Goal: Find specific page/section: Find specific page/section

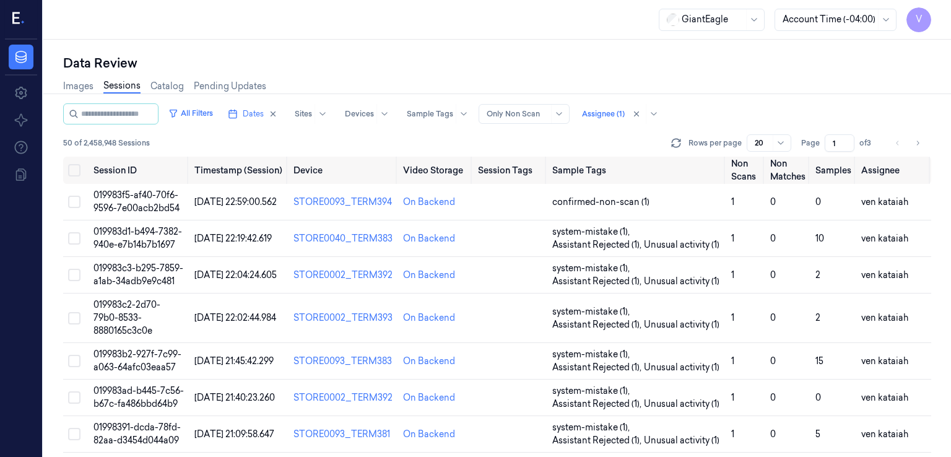
click at [119, 89] on link "Sessions" at bounding box center [121, 86] width 37 height 14
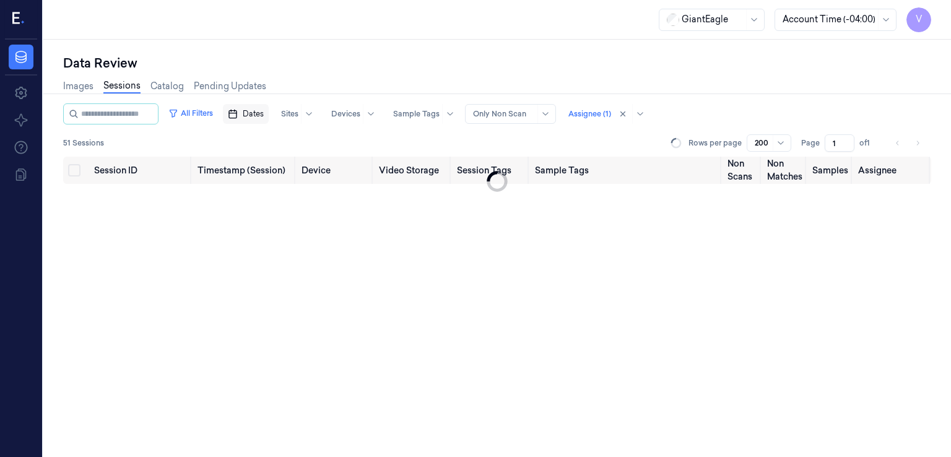
click at [264, 113] on span "Dates" at bounding box center [253, 113] width 21 height 11
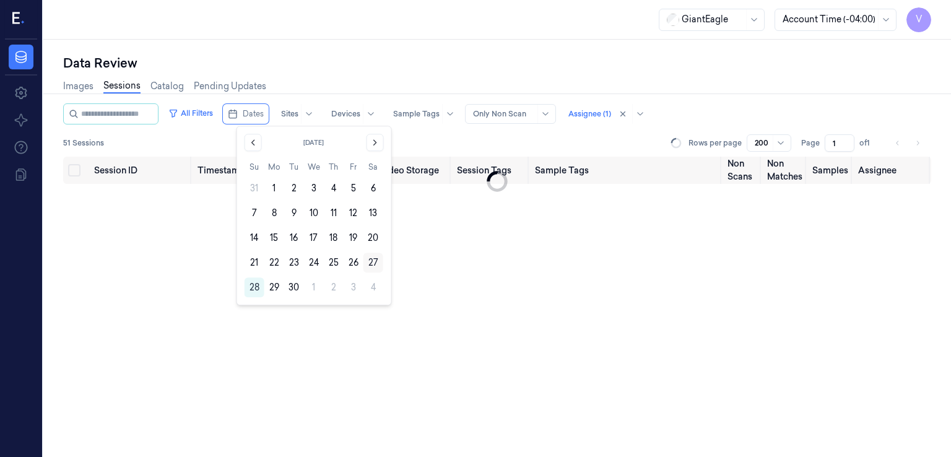
click at [366, 260] on button "27" at bounding box center [373, 263] width 20 height 20
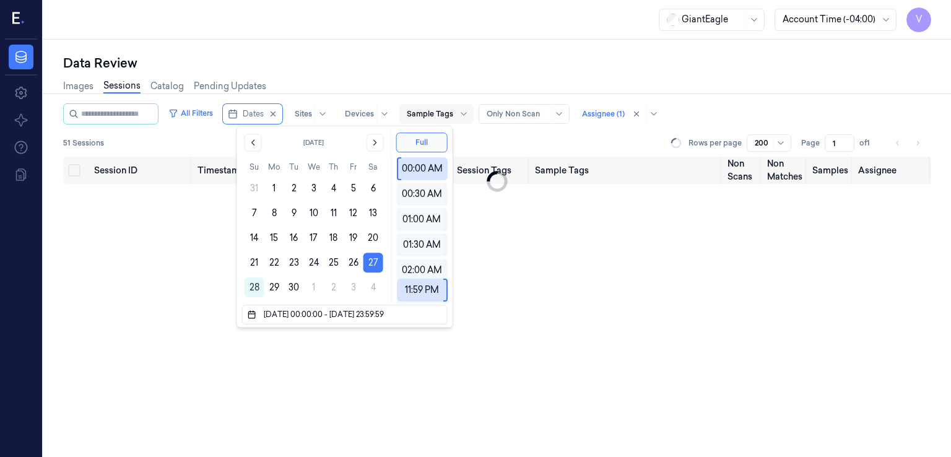
click at [378, 65] on div "Data Review" at bounding box center [497, 62] width 868 height 17
